Goal: Task Accomplishment & Management: Manage account settings

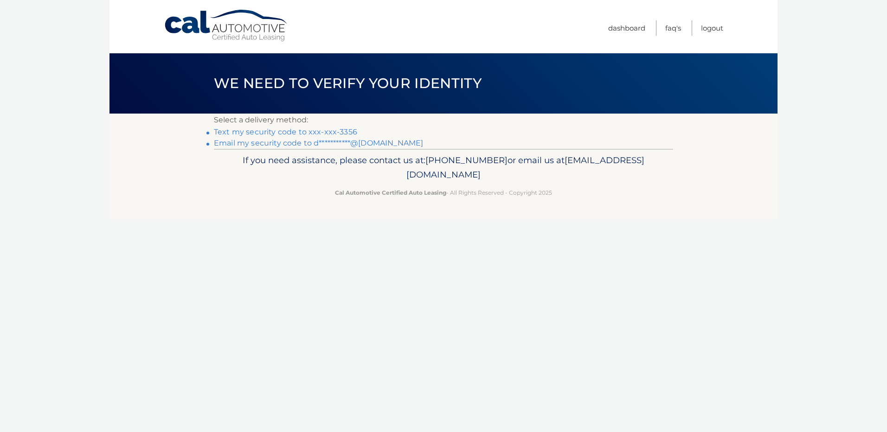
click at [269, 129] on link "Text my security code to xxx-xxx-3356" at bounding box center [285, 132] width 143 height 9
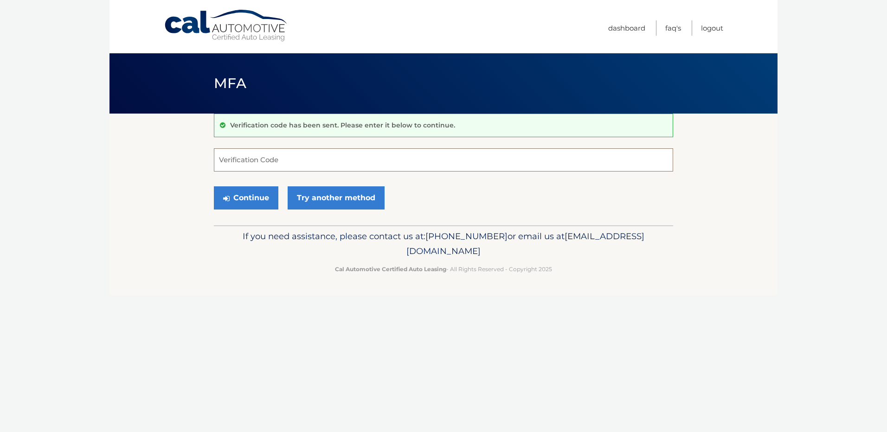
click at [254, 162] on input "Verification Code" at bounding box center [443, 159] width 459 height 23
type input "846781"
click at [244, 197] on button "Continue" at bounding box center [246, 197] width 64 height 23
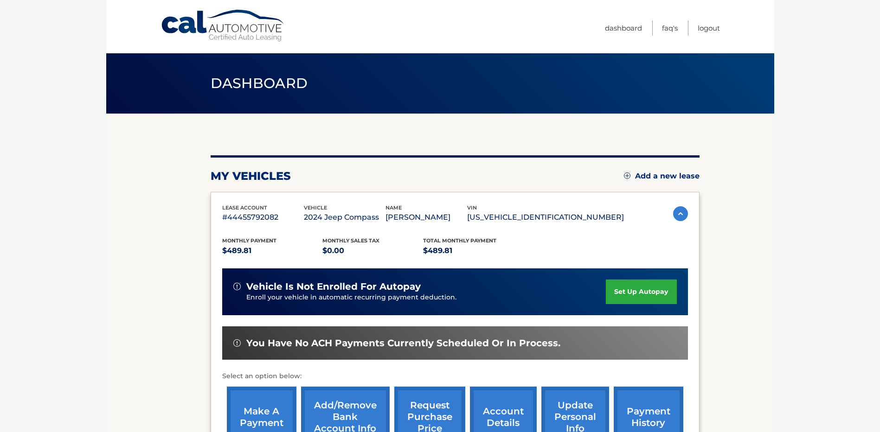
click at [102, 222] on body "Cal Automotive Menu Dashboard FAQ's Logout" at bounding box center [440, 216] width 880 height 432
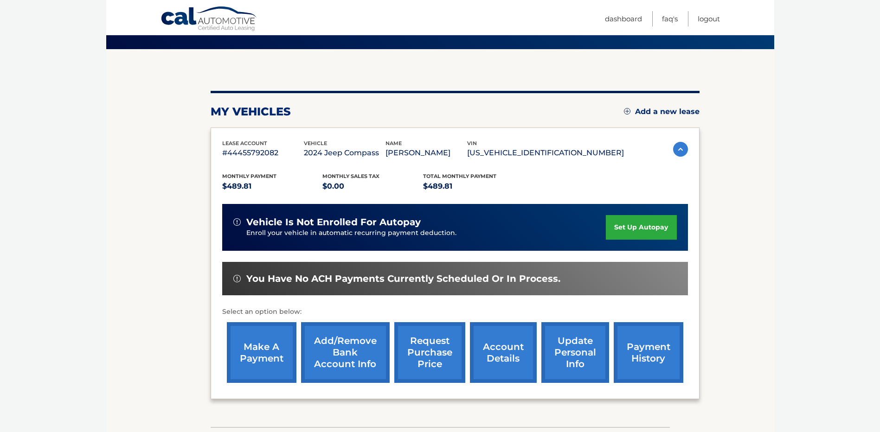
scroll to position [93, 0]
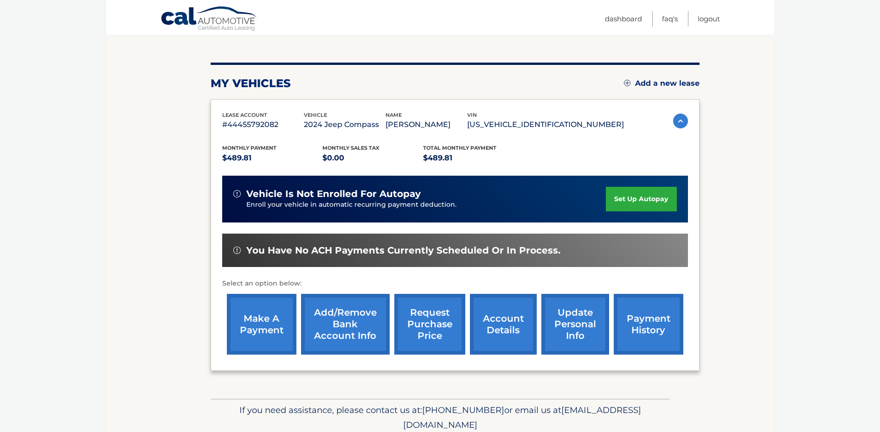
click at [250, 321] on link "make a payment" at bounding box center [262, 324] width 70 height 61
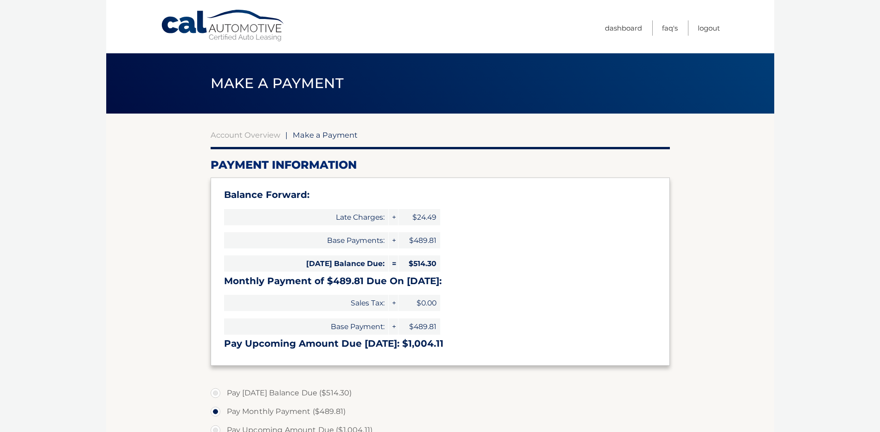
select select "OGMxNWVjYzEtYzY4ZC00ZDQ2LWI3YTQtMDJlZGQ2OTQ1MDk0"
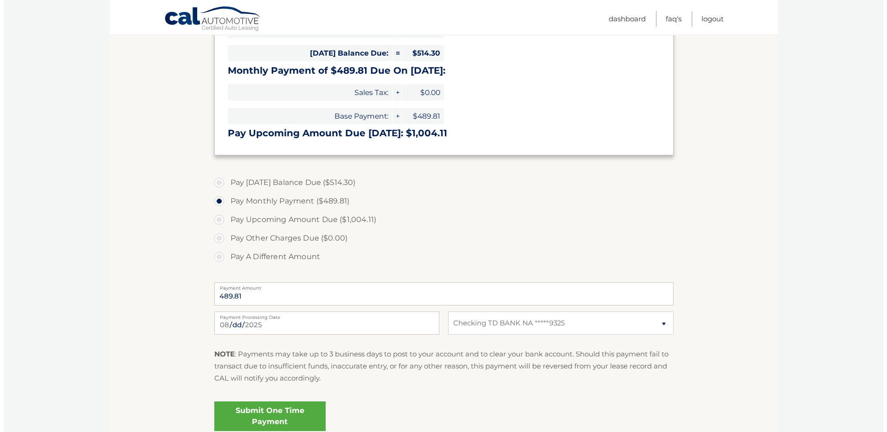
scroll to position [232, 0]
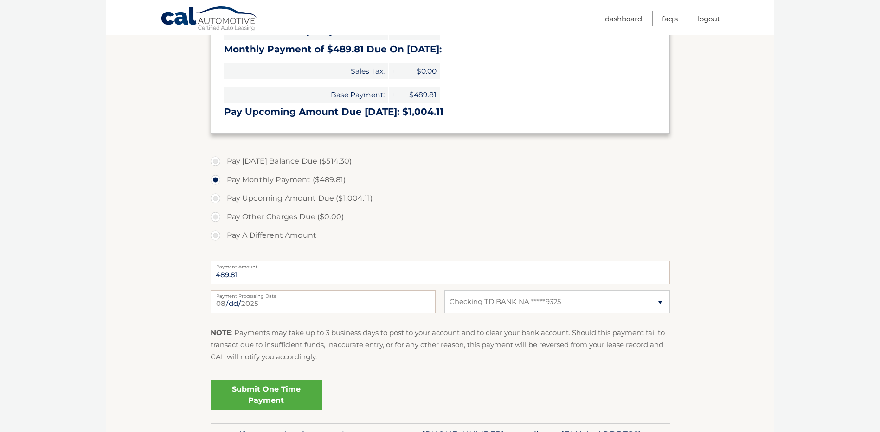
click at [282, 392] on link "Submit One Time Payment" at bounding box center [266, 395] width 111 height 30
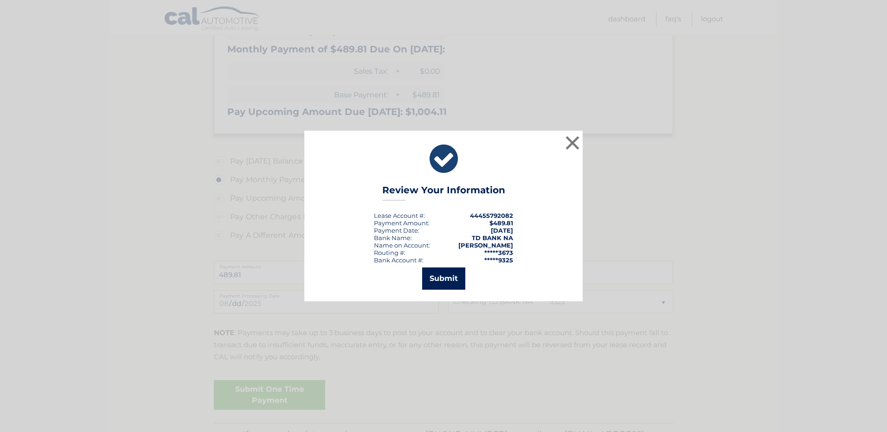
click at [450, 274] on button "Submit" at bounding box center [443, 279] width 43 height 22
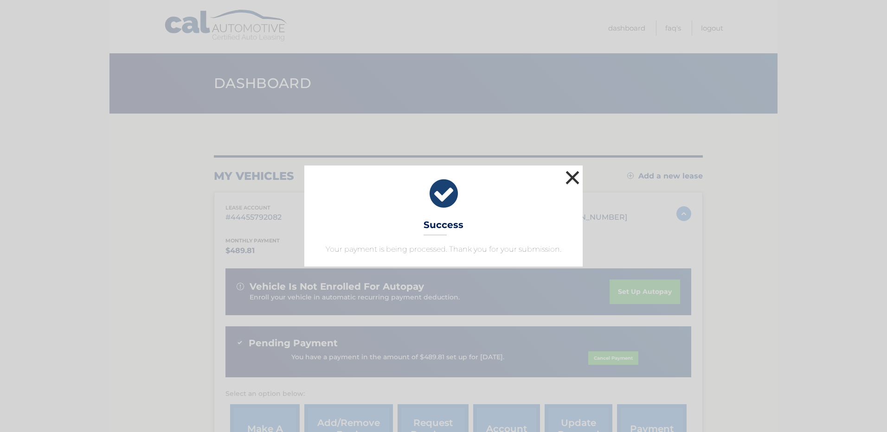
click at [575, 174] on button "×" at bounding box center [572, 177] width 19 height 19
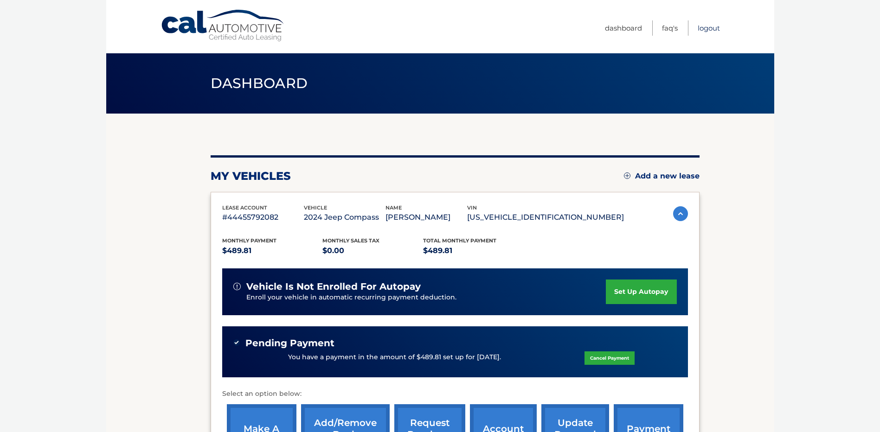
click at [706, 29] on link "Logout" at bounding box center [708, 27] width 22 height 15
